Goal: Navigation & Orientation: Find specific page/section

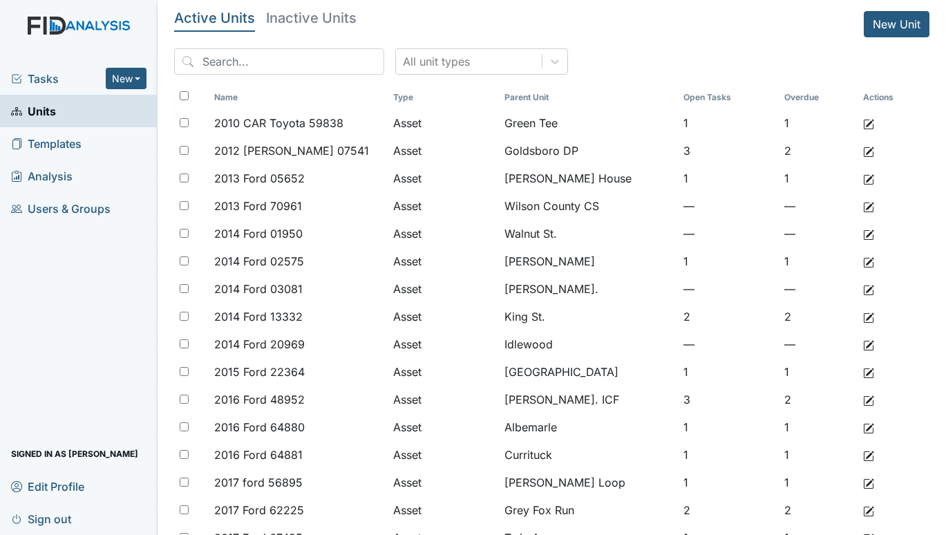
click at [33, 71] on span "Tasks" at bounding box center [58, 78] width 95 height 17
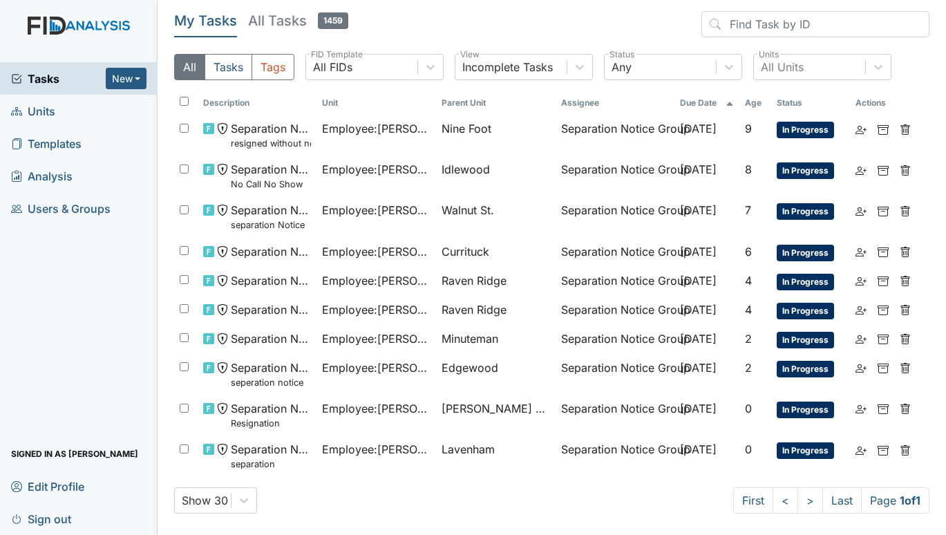
click at [37, 111] on span "Units" at bounding box center [33, 110] width 44 height 21
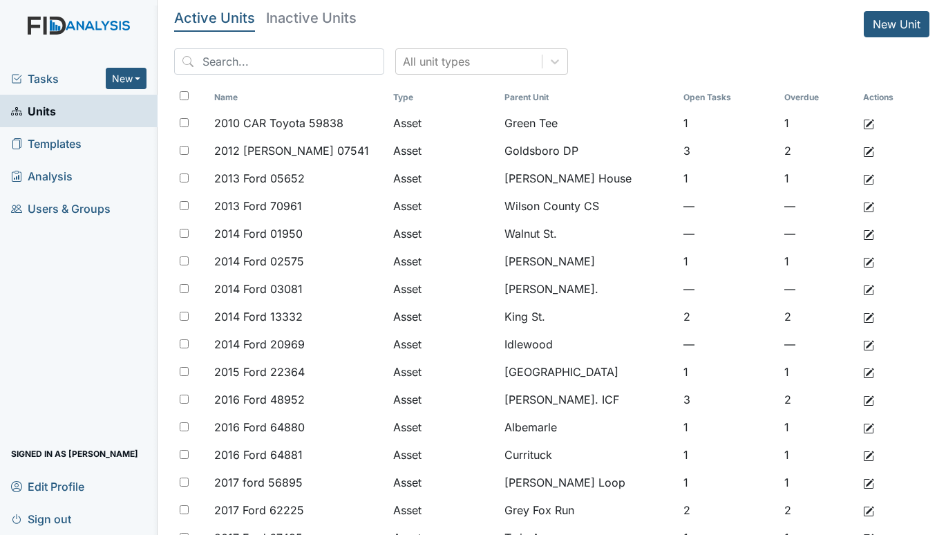
click at [42, 75] on span "Tasks" at bounding box center [58, 78] width 95 height 17
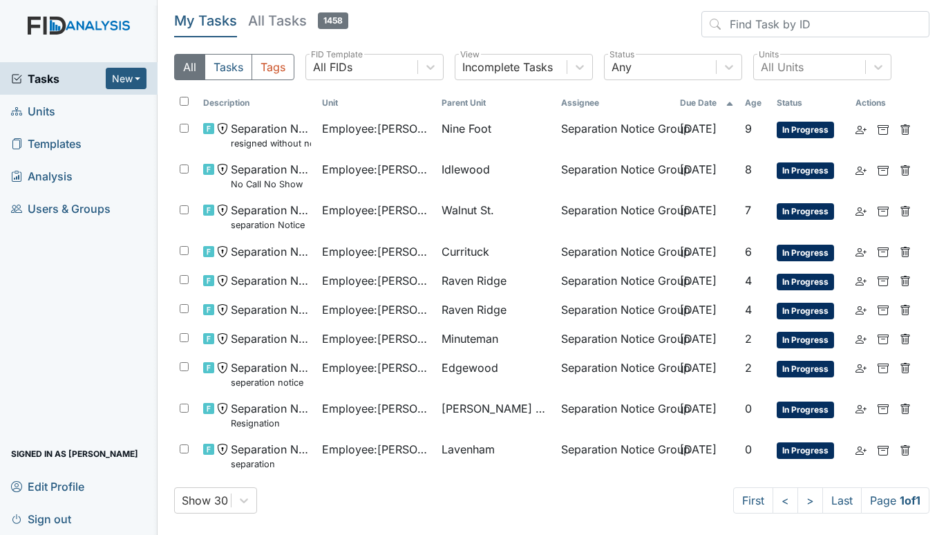
click at [32, 110] on span "Units" at bounding box center [33, 110] width 44 height 21
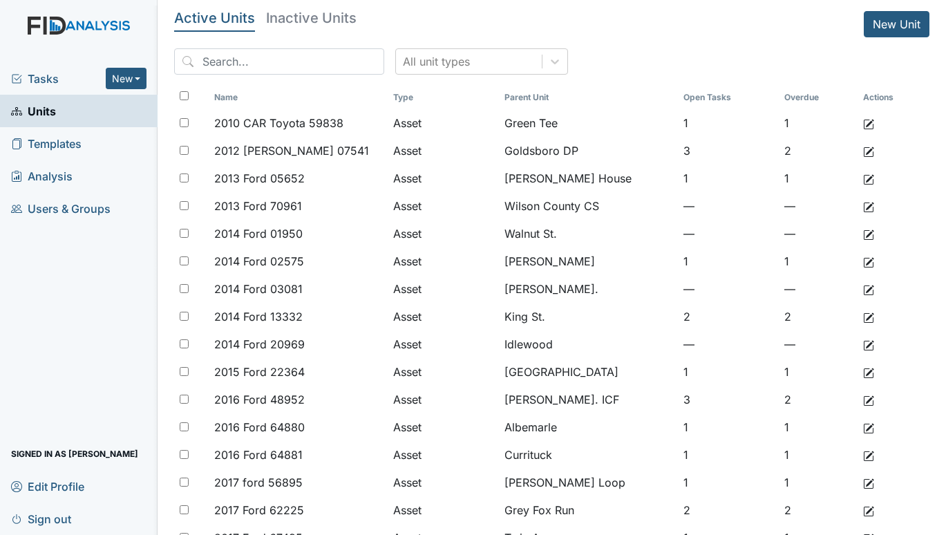
drag, startPoint x: 128, startPoint y: 493, endPoint x: 82, endPoint y: 474, distance: 49.5
click at [127, 493] on link "Edit Profile" at bounding box center [79, 486] width 158 height 32
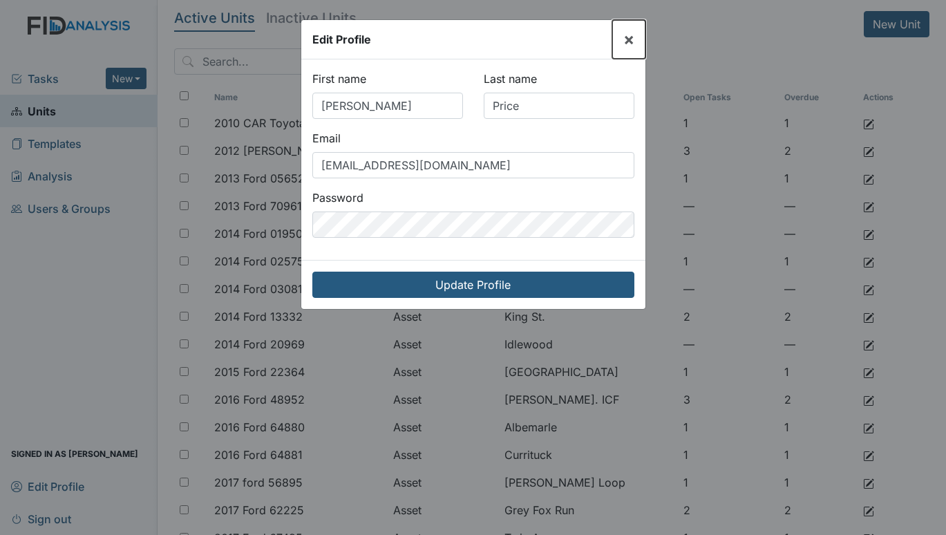
click at [645, 44] on button "×" at bounding box center [628, 39] width 33 height 39
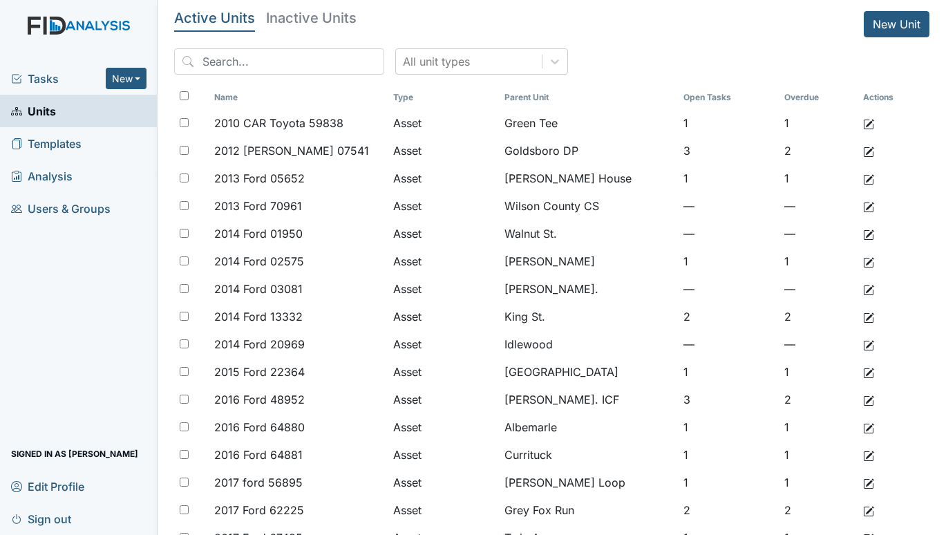
click at [53, 83] on span "Tasks" at bounding box center [58, 78] width 95 height 17
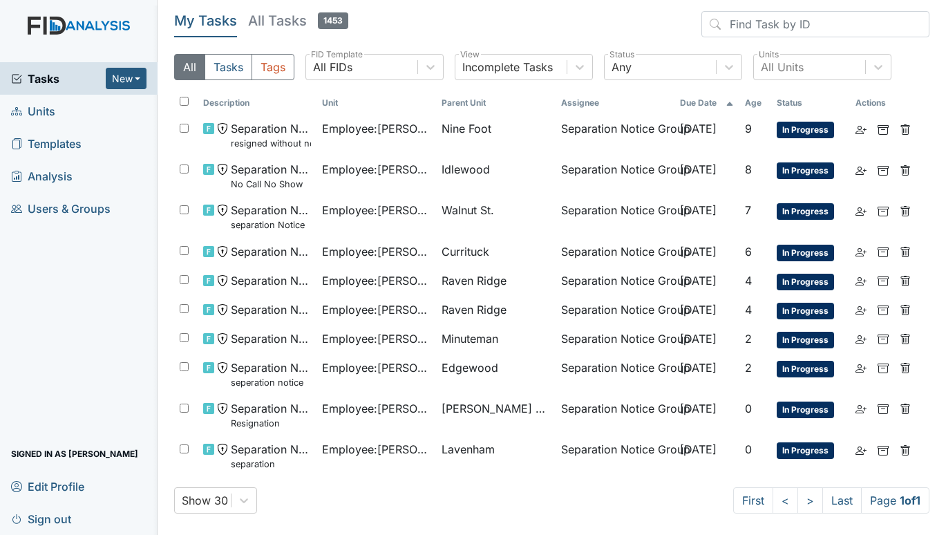
click at [44, 114] on span "Units" at bounding box center [33, 110] width 44 height 21
